Goal: Task Accomplishment & Management: Use online tool/utility

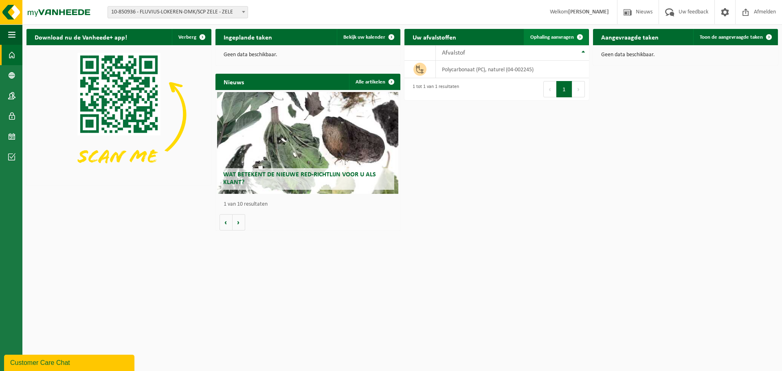
click at [549, 38] on span "Ophaling aanvragen" at bounding box center [552, 37] width 44 height 5
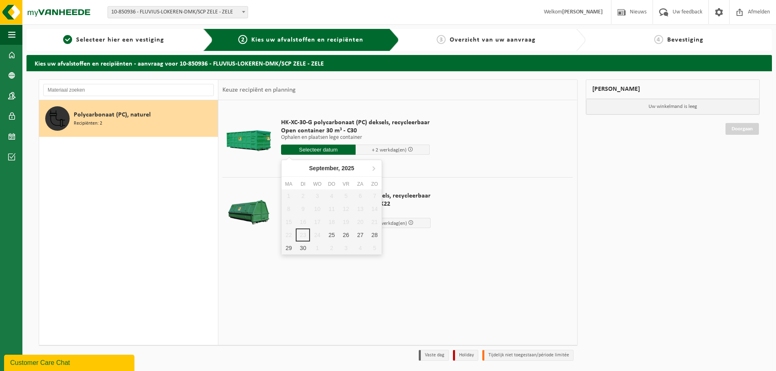
click at [329, 153] on input "text" at bounding box center [318, 150] width 75 height 10
click at [333, 235] on div "25" at bounding box center [332, 234] width 14 height 13
type input "Van [DATE]"
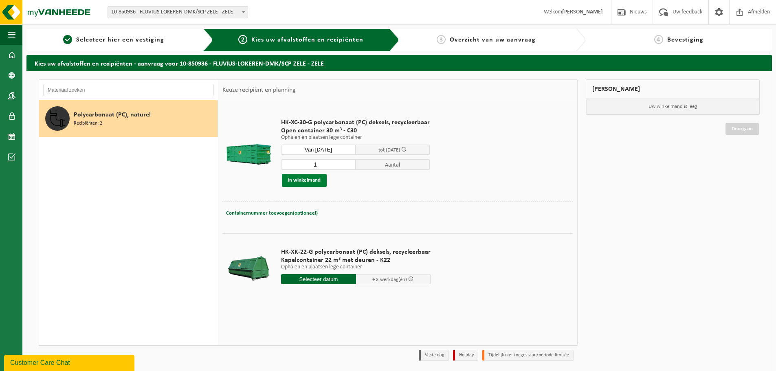
click at [310, 181] on button "In winkelmand" at bounding box center [304, 180] width 45 height 13
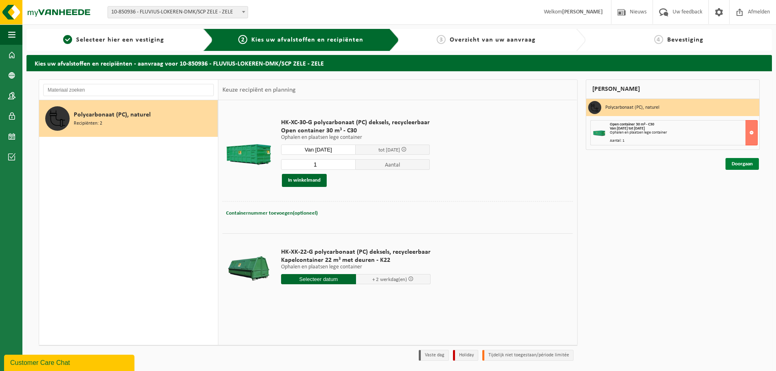
click at [744, 161] on link "Doorgaan" at bounding box center [741, 164] width 33 height 12
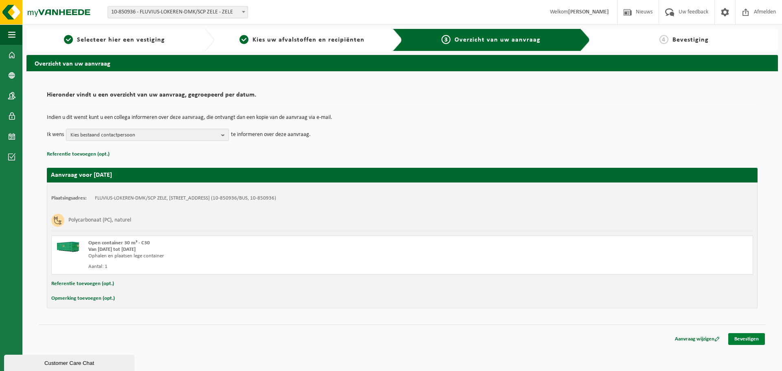
click at [743, 342] on link "Bevestigen" at bounding box center [746, 339] width 37 height 12
